Goal: Information Seeking & Learning: Compare options

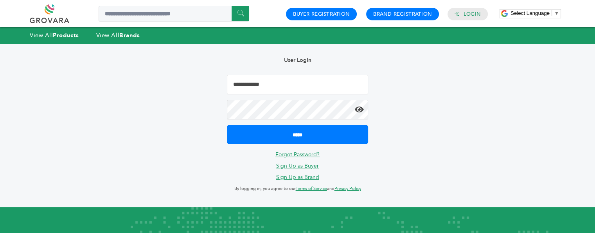
click at [251, 88] on input "Email Address" at bounding box center [297, 85] width 141 height 20
type input "**********"
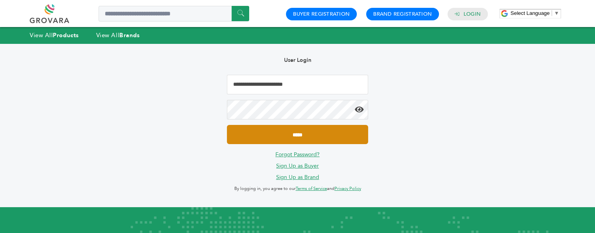
click at [276, 135] on input "*****" at bounding box center [297, 134] width 141 height 19
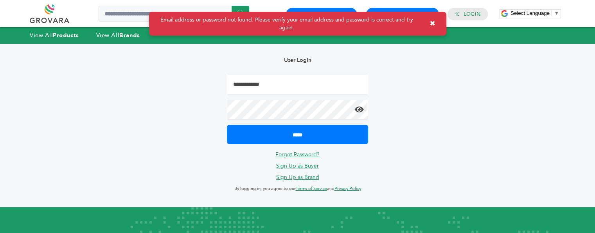
click at [264, 85] on input "Email Address" at bounding box center [297, 85] width 141 height 20
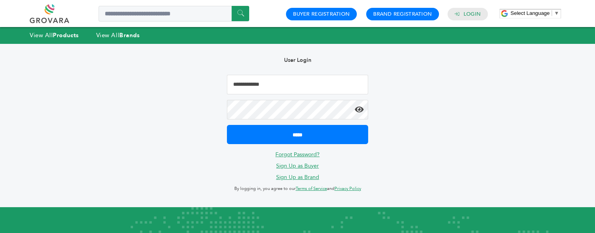
type input "**********"
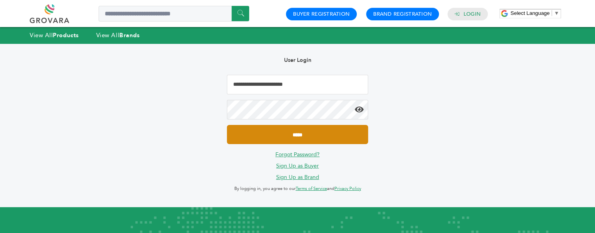
click at [297, 131] on input "*****" at bounding box center [297, 134] width 141 height 19
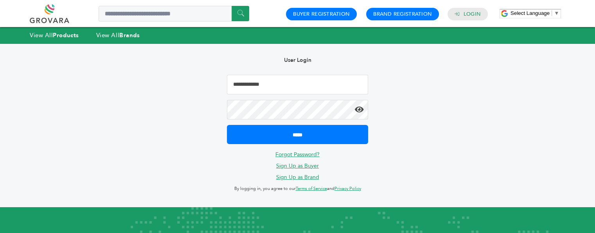
click at [272, 84] on input "Email Address" at bounding box center [297, 85] width 141 height 20
type input "**********"
click at [357, 108] on icon at bounding box center [359, 110] width 9 height 8
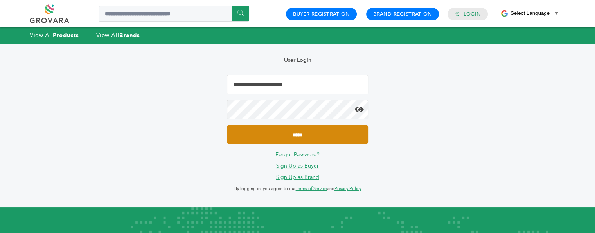
click at [296, 133] on input "*****" at bounding box center [297, 134] width 141 height 19
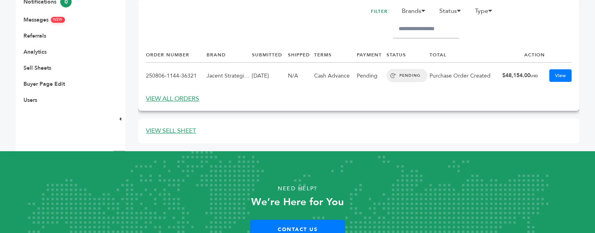
scroll to position [263, 0]
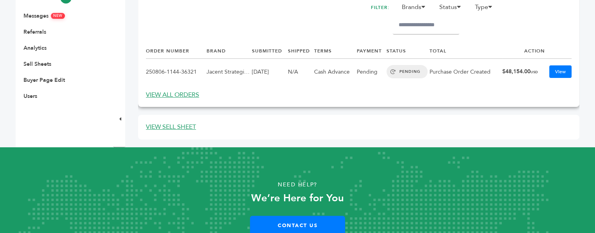
click at [177, 94] on link "VIEW ALL ORDERS" at bounding box center [172, 94] width 53 height 9
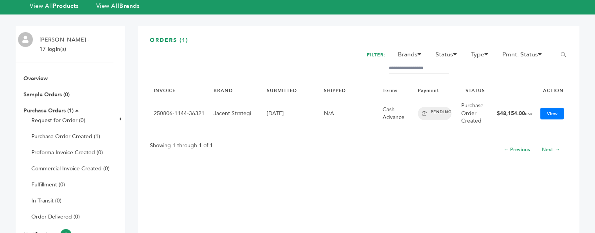
scroll to position [28, 0]
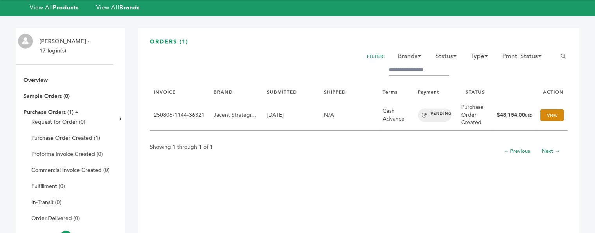
click at [551, 114] on link "View" at bounding box center [551, 115] width 23 height 12
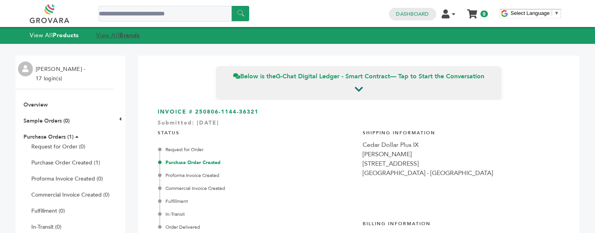
click at [109, 36] on link "View All Brands" at bounding box center [118, 35] width 44 height 8
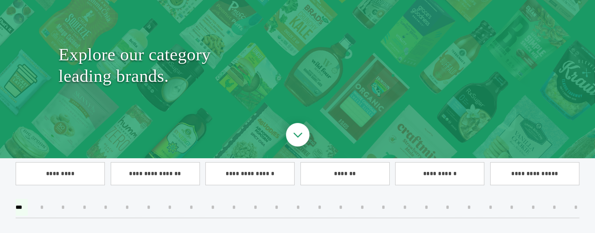
scroll to position [78, 0]
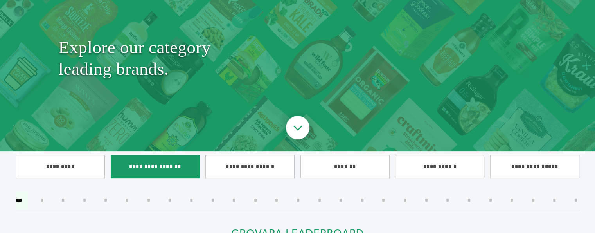
click at [154, 161] on input"] "**********" at bounding box center [155, 166] width 89 height 23
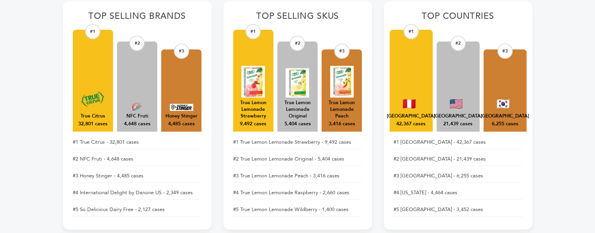
scroll to position [325, 0]
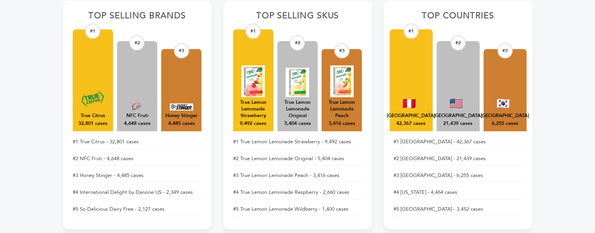
click at [409, 99] on img at bounding box center [409, 103] width 13 height 9
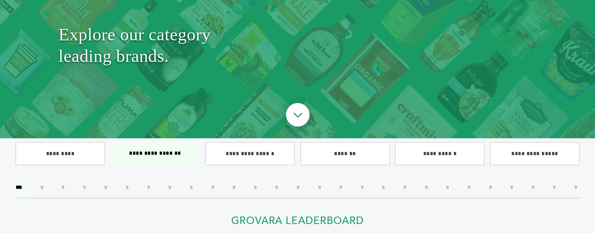
scroll to position [0, 0]
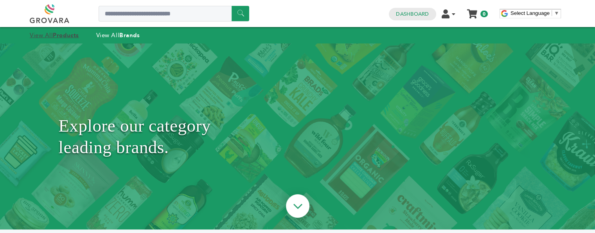
click at [67, 35] on strong "Products" at bounding box center [66, 35] width 26 height 8
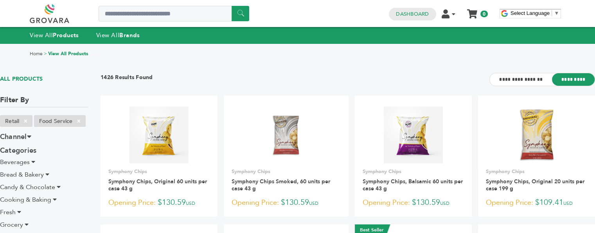
click at [24, 161] on span "Beverages" at bounding box center [15, 162] width 30 height 9
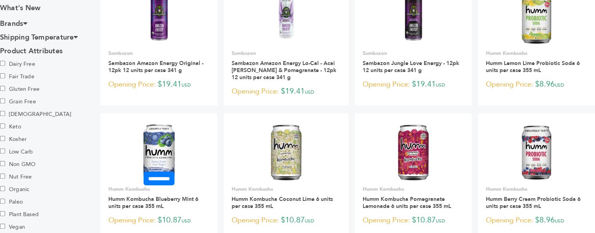
scroll to position [512, 0]
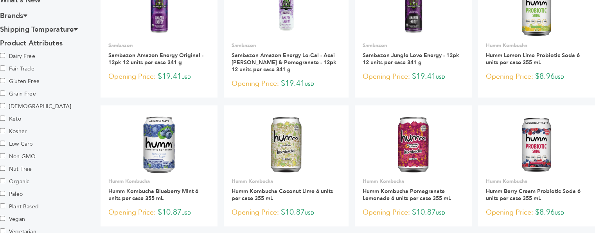
click at [9, 138] on label "Kosher" at bounding box center [27, 131] width 55 height 13
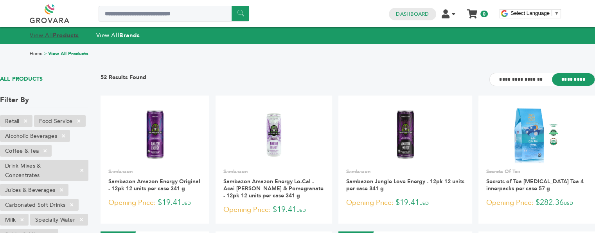
click at [53, 35] on link "View All Products" at bounding box center [54, 35] width 49 height 8
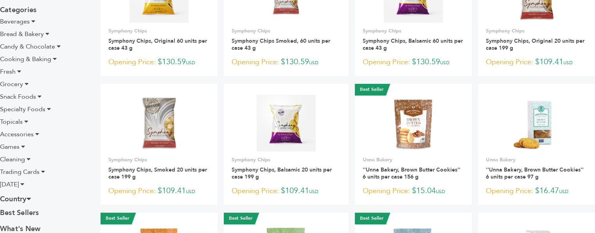
scroll to position [141, 0]
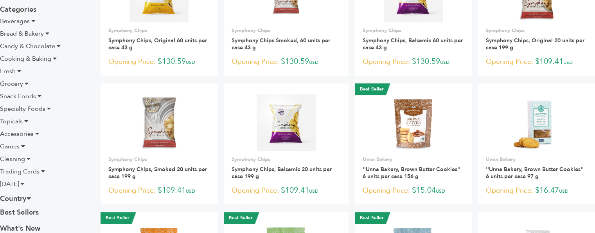
click at [13, 146] on span "Games" at bounding box center [10, 146] width 20 height 9
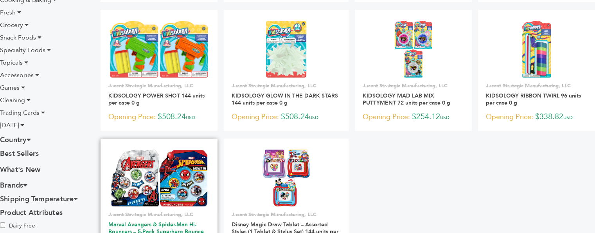
scroll to position [218, 0]
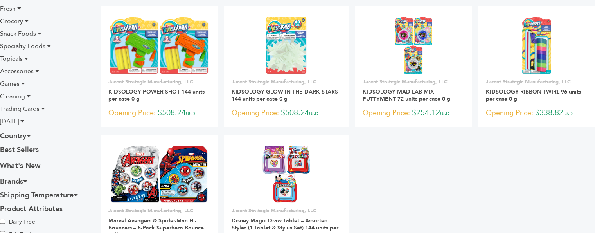
click at [19, 122] on span "[DATE]" at bounding box center [9, 121] width 19 height 9
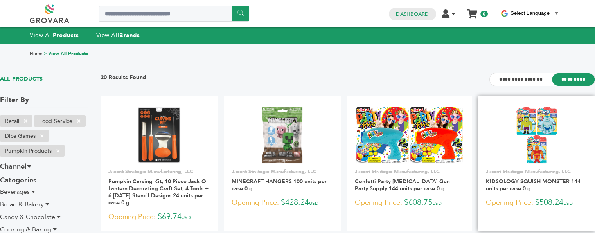
click at [0, 0] on form "**********" at bounding box center [0, 0] width 0 height 0
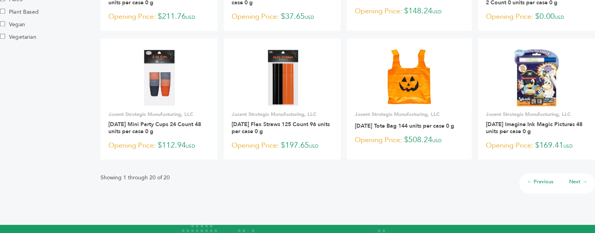
scroll to position [592, 0]
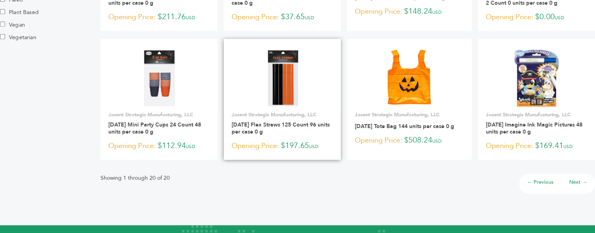
click at [278, 46] on link at bounding box center [282, 78] width 117 height 66
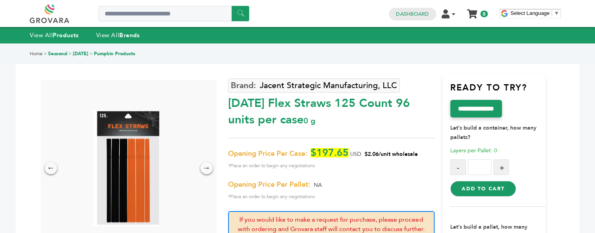
scroll to position [2, 0]
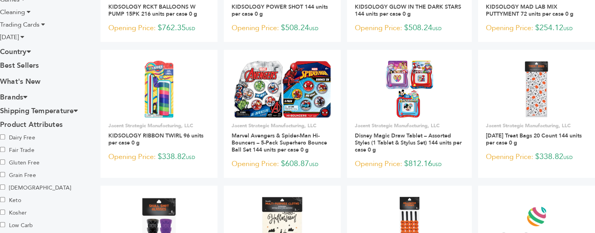
scroll to position [316, 0]
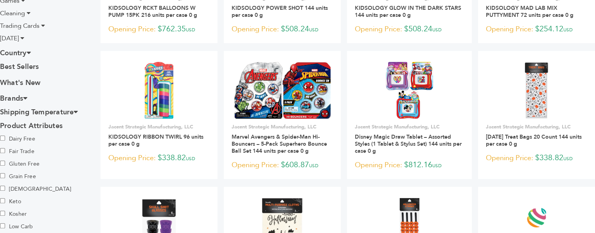
click at [35, 25] on span "Trading Cards" at bounding box center [19, 26] width 39 height 9
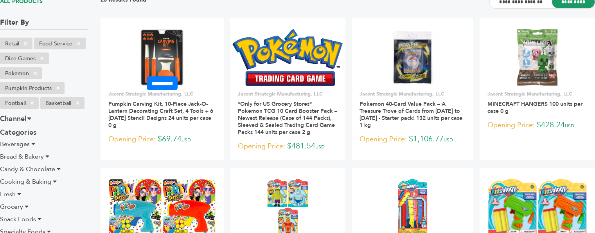
scroll to position [89, 0]
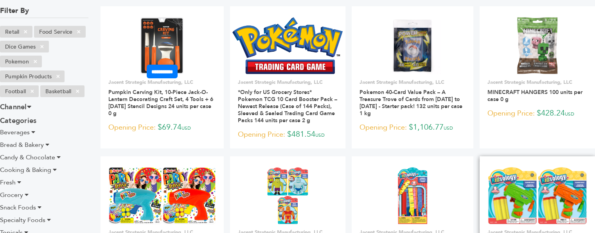
click at [557, 162] on link at bounding box center [536, 195] width 115 height 66
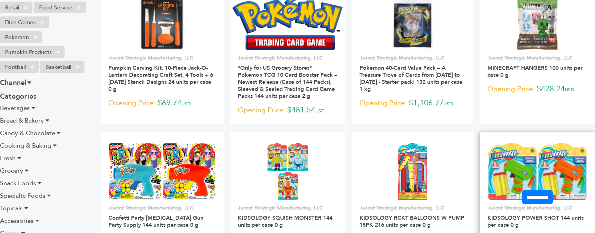
scroll to position [131, 0]
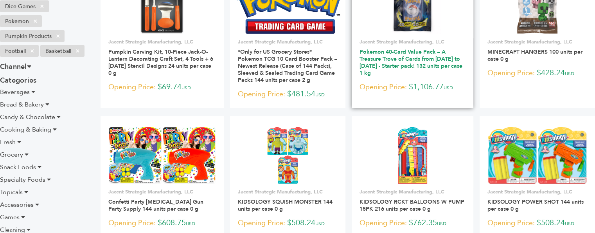
click at [414, 61] on link "Pokemon 40-Card Value Pack – A Treasure Trove of Cards from [DATE] to [DATE] - …" at bounding box center [410, 62] width 103 height 29
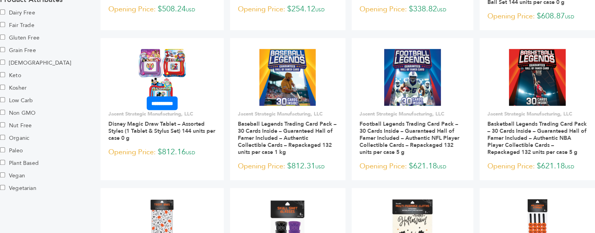
scroll to position [471, 0]
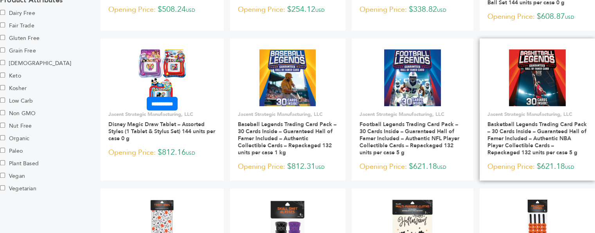
click at [583, 162] on p "Opening Price: $621.18 USD" at bounding box center [537, 167] width 100 height 12
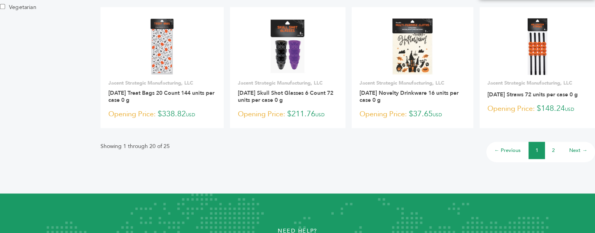
scroll to position [650, 0]
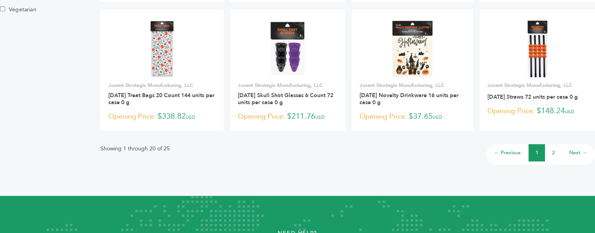
click at [576, 155] on link "Next →" at bounding box center [578, 152] width 18 height 7
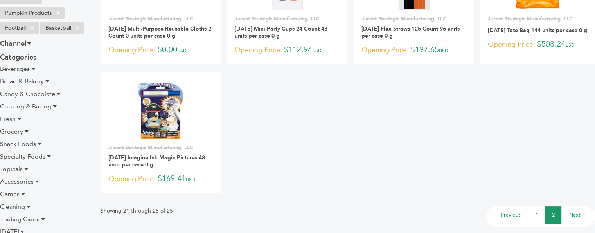
scroll to position [154, 0]
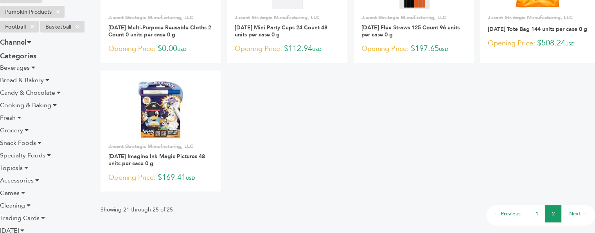
click at [566, 131] on ul "**********" at bounding box center [347, 70] width 494 height 257
click at [536, 215] on link "1" at bounding box center [536, 213] width 3 height 7
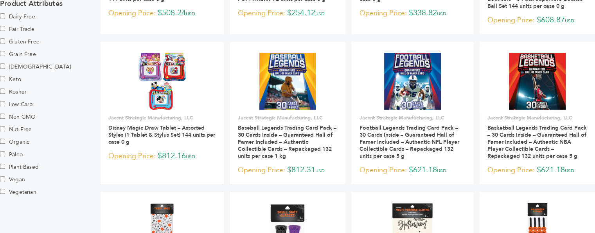
scroll to position [464, 0]
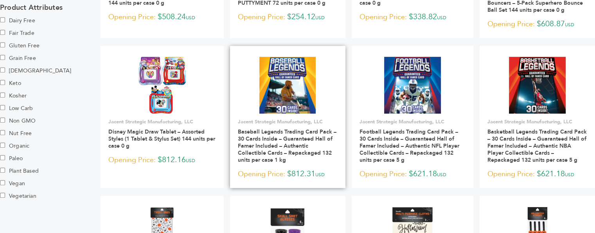
click at [327, 83] on link at bounding box center [287, 85] width 115 height 66
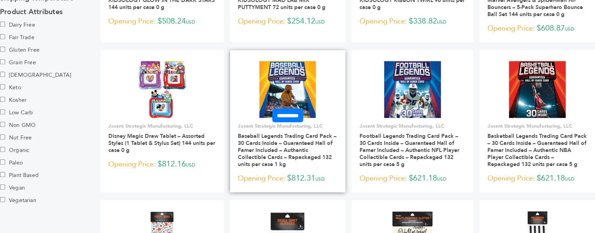
scroll to position [455, 0]
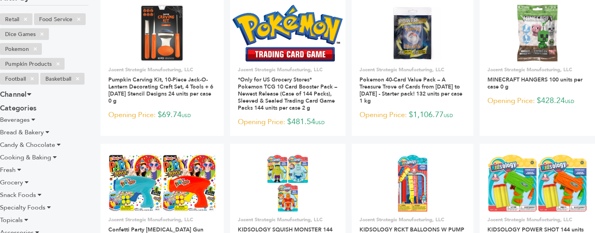
scroll to position [103, 0]
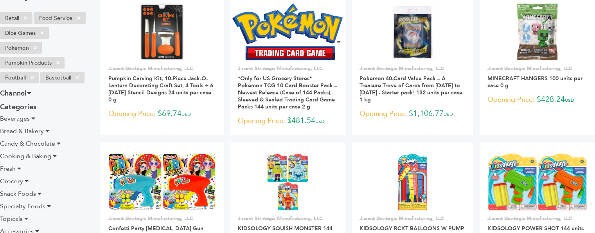
click at [16, 180] on span "Grocery" at bounding box center [11, 181] width 23 height 9
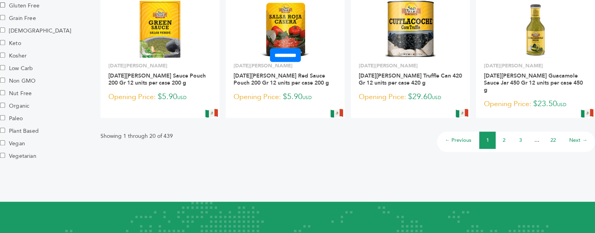
scroll to position [649, 0]
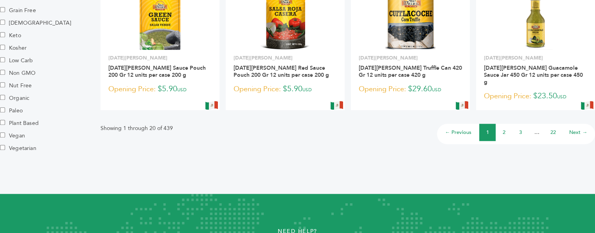
click at [571, 129] on link "Next →" at bounding box center [578, 132] width 18 height 7
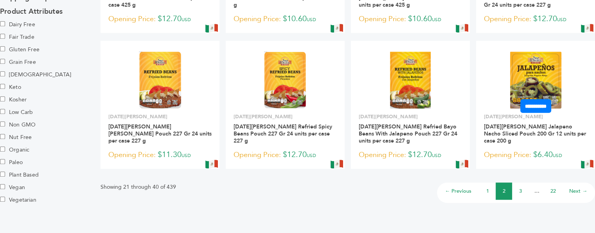
scroll to position [598, 0]
click at [574, 187] on link "Next →" at bounding box center [578, 190] width 18 height 7
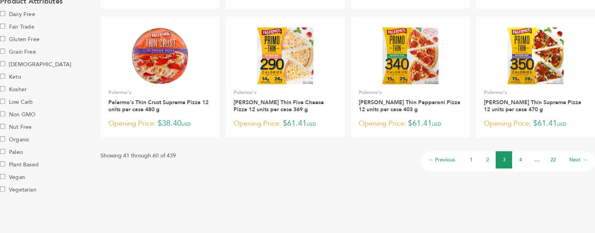
scroll to position [608, 0]
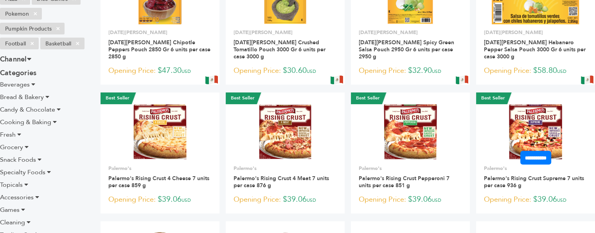
click at [513, 167] on div "**********" at bounding box center [535, 185] width 119 height 41
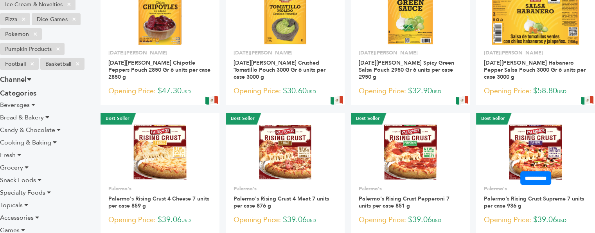
scroll to position [256, 0]
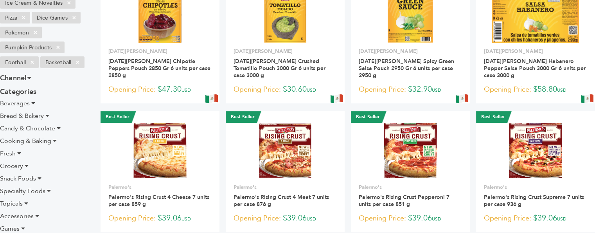
click at [22, 136] on span "Cooking & Baking" at bounding box center [25, 140] width 51 height 9
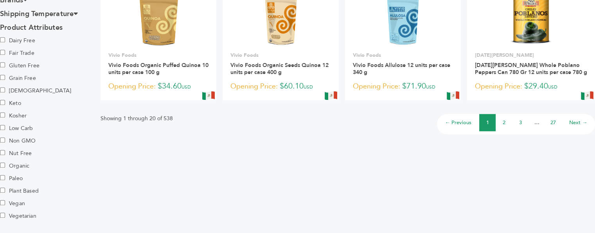
scroll to position [646, 0]
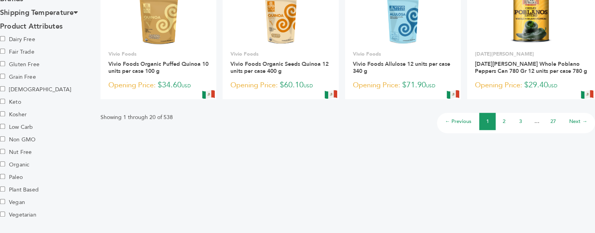
click at [13, 96] on label "Keto" at bounding box center [27, 102] width 55 height 13
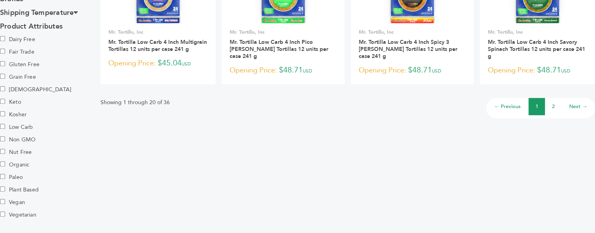
scroll to position [662, 0]
click at [12, 108] on label "Kosher" at bounding box center [27, 114] width 55 height 13
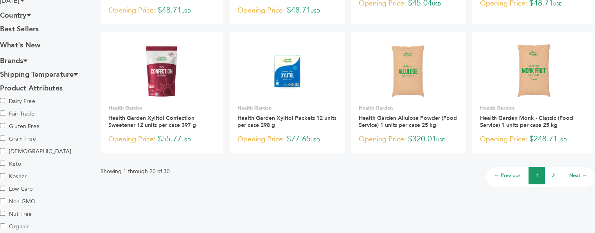
scroll to position [599, 0]
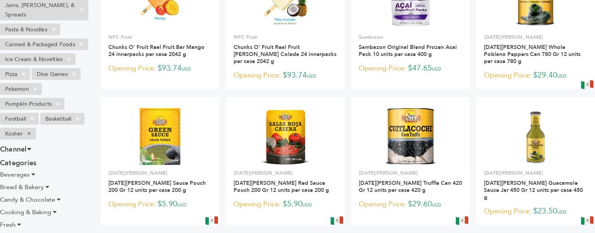
scroll to position [263, 0]
click at [18, 113] on li "Football ×" at bounding box center [19, 119] width 39 height 12
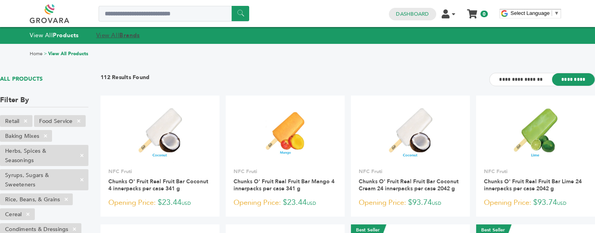
click at [117, 36] on link "View All Brands" at bounding box center [118, 35] width 44 height 8
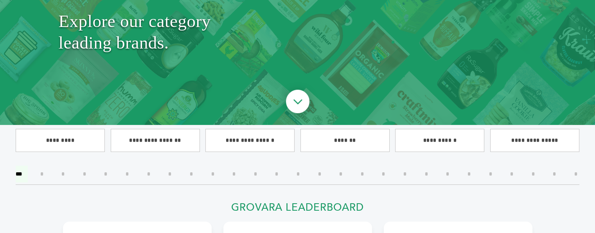
scroll to position [111, 0]
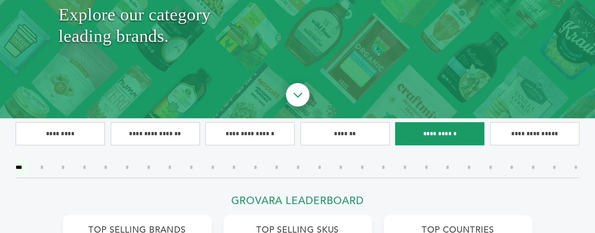
click at [441, 132] on input"] "**********" at bounding box center [439, 133] width 89 height 23
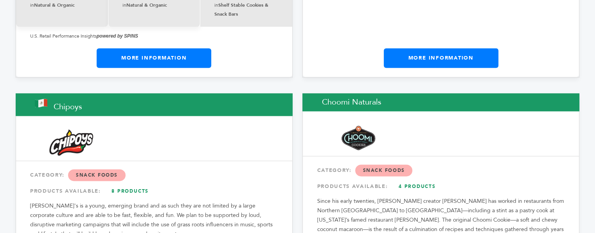
scroll to position [1076, 0]
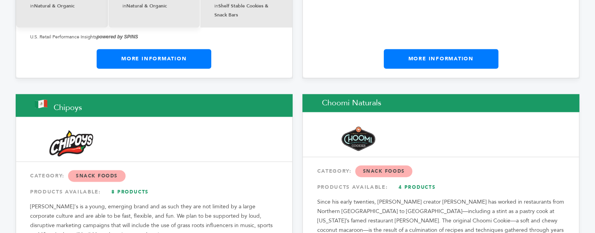
click at [104, 174] on span "Snack Foods" at bounding box center [96, 176] width 57 height 12
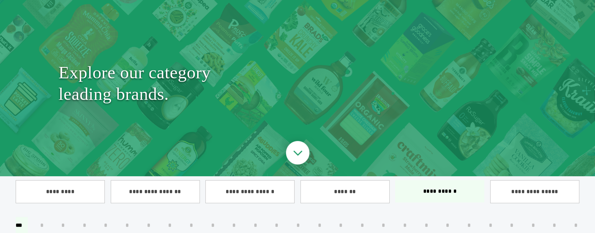
scroll to position [0, 0]
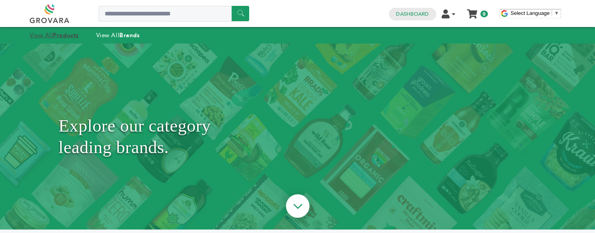
click at [50, 36] on link "View All Products" at bounding box center [54, 35] width 49 height 8
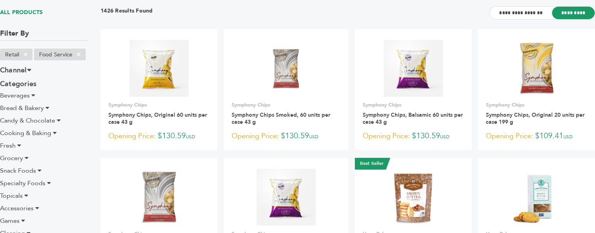
scroll to position [66, 0]
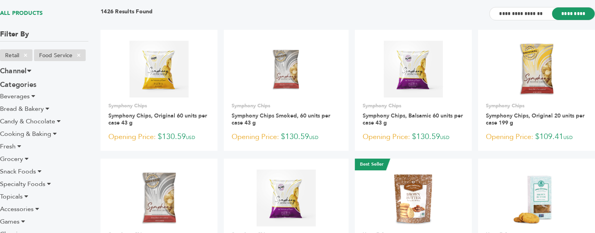
click at [10, 147] on span "Fresh" at bounding box center [8, 146] width 16 height 9
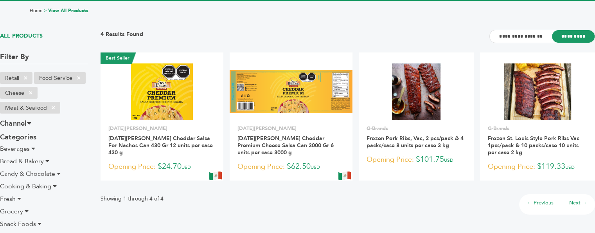
scroll to position [43, 0]
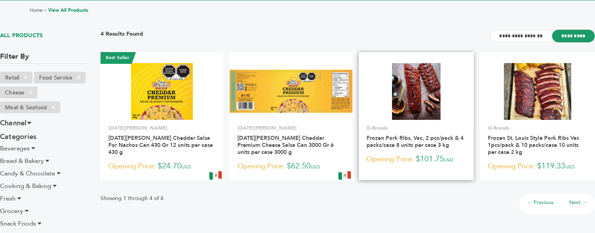
click at [413, 156] on p "Opening Price: $101.75 USD" at bounding box center [415, 159] width 99 height 12
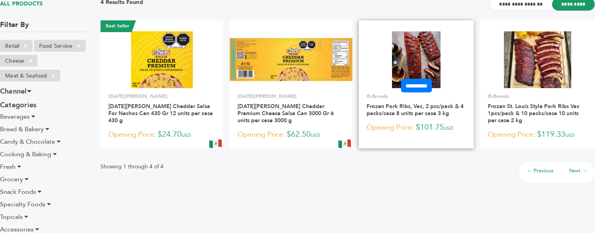
scroll to position [76, 0]
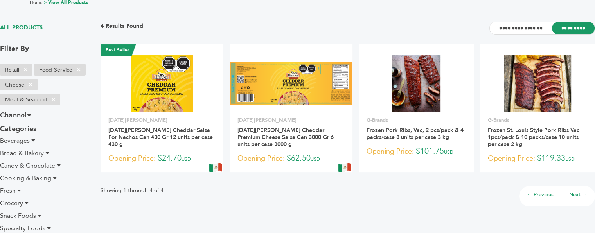
scroll to position [52, 0]
click at [13, 189] on span "Fresh" at bounding box center [8, 190] width 16 height 9
